Goal: Information Seeking & Learning: Learn about a topic

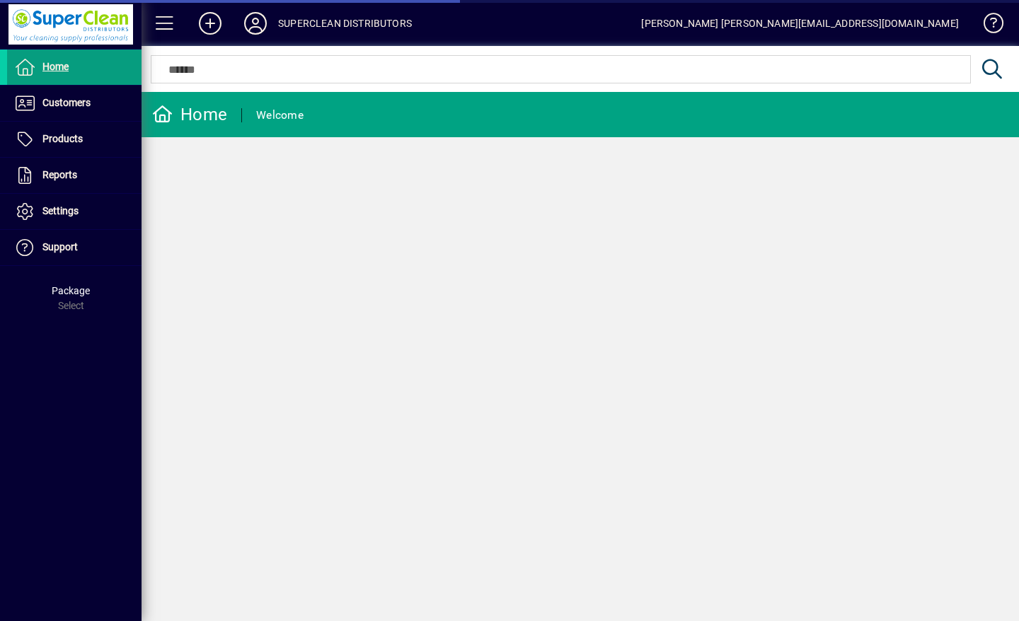
click at [50, 110] on span "Customers" at bounding box center [49, 103] width 84 height 17
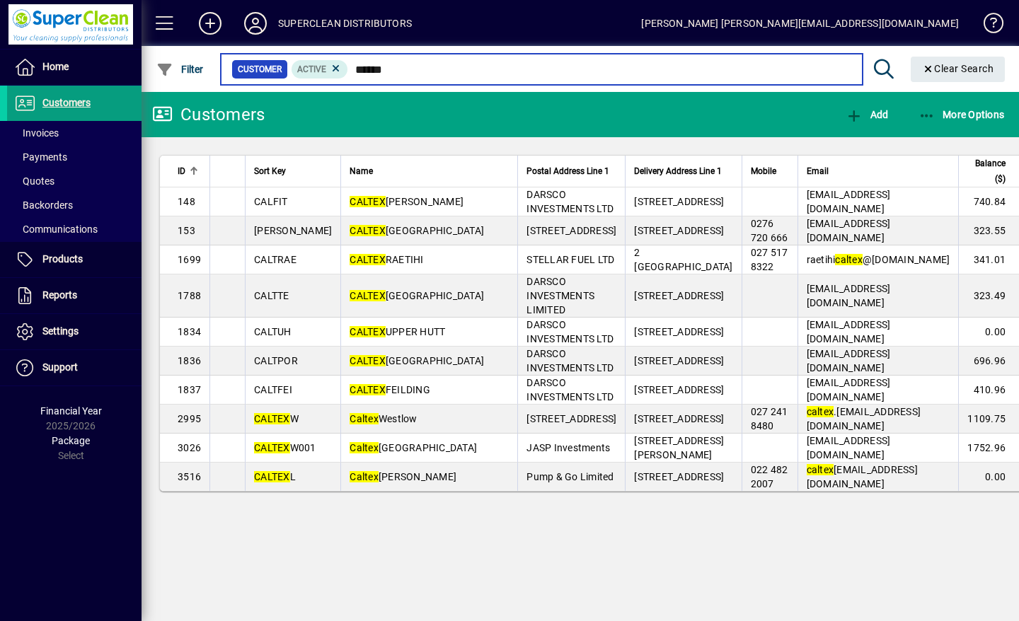
type input "******"
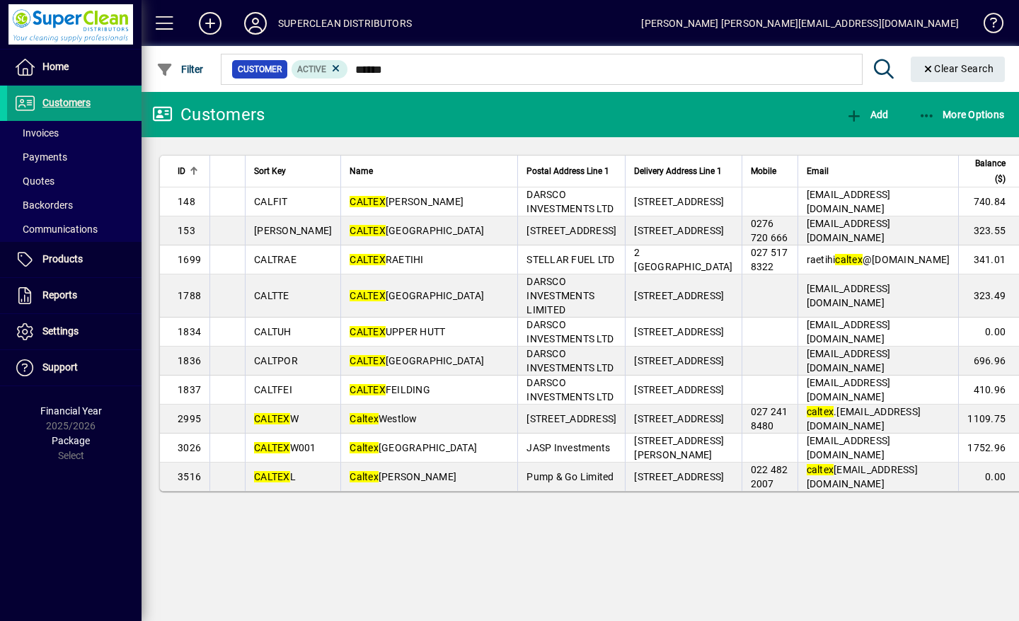
click at [396, 265] on span "CALTEX RAETIHI" at bounding box center [387, 259] width 74 height 11
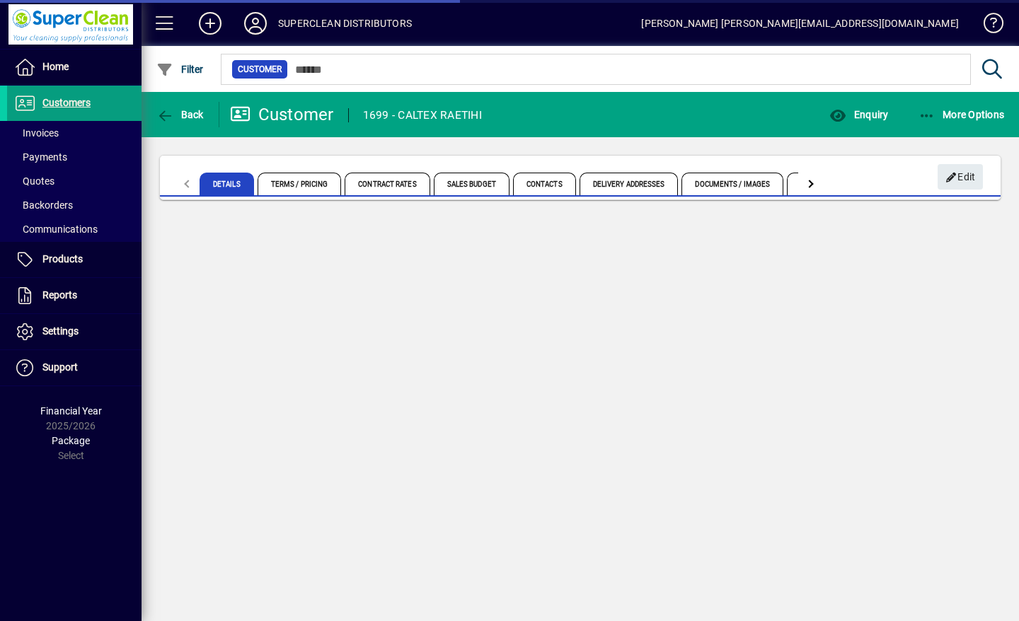
click at [873, 110] on span "Enquiry" at bounding box center [858, 114] width 59 height 11
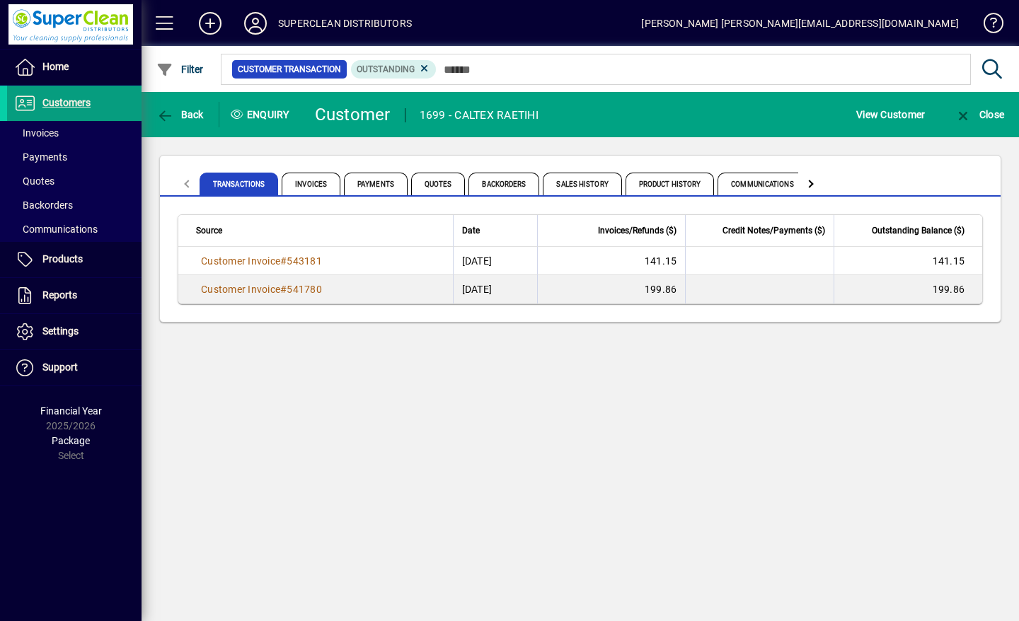
click at [676, 182] on span "Product History" at bounding box center [670, 184] width 89 height 23
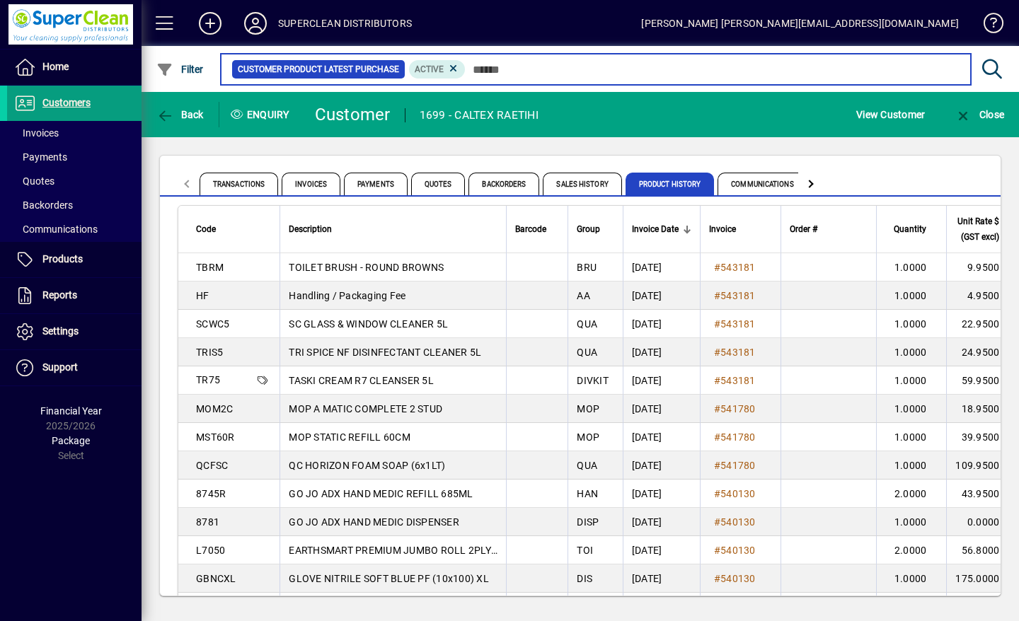
scroll to position [16, 0]
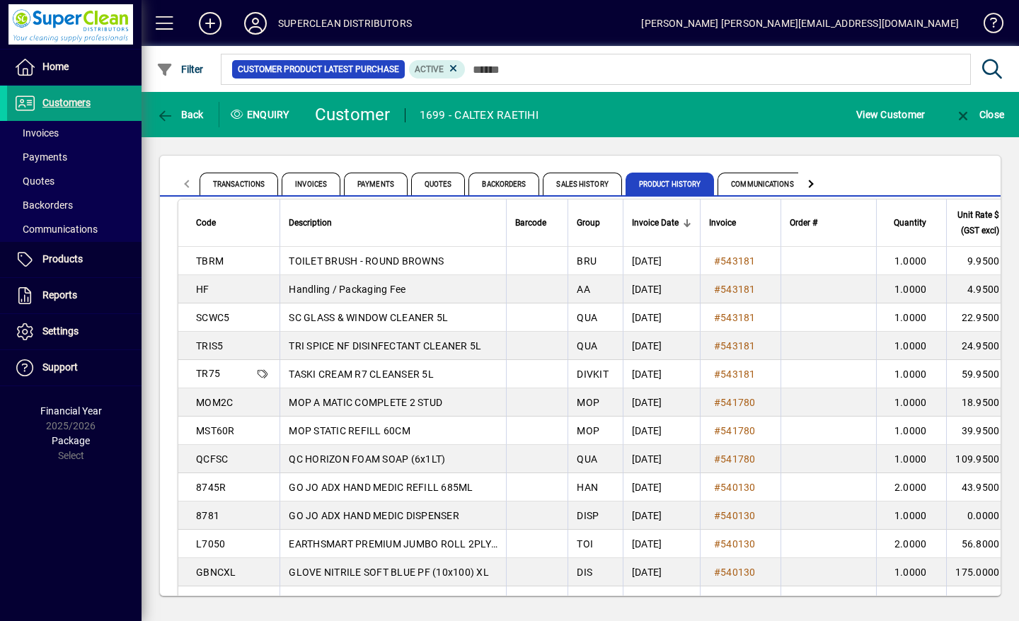
click at [251, 25] on icon at bounding box center [255, 23] width 28 height 23
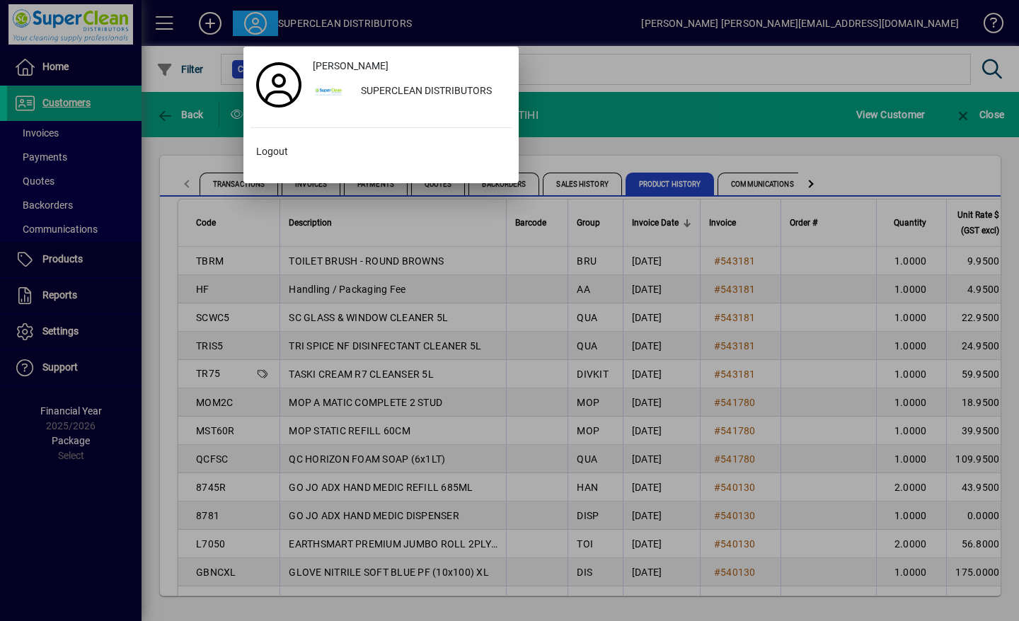
click at [258, 151] on span "Logout" at bounding box center [272, 151] width 32 height 15
